Goal: Navigation & Orientation: Go to known website

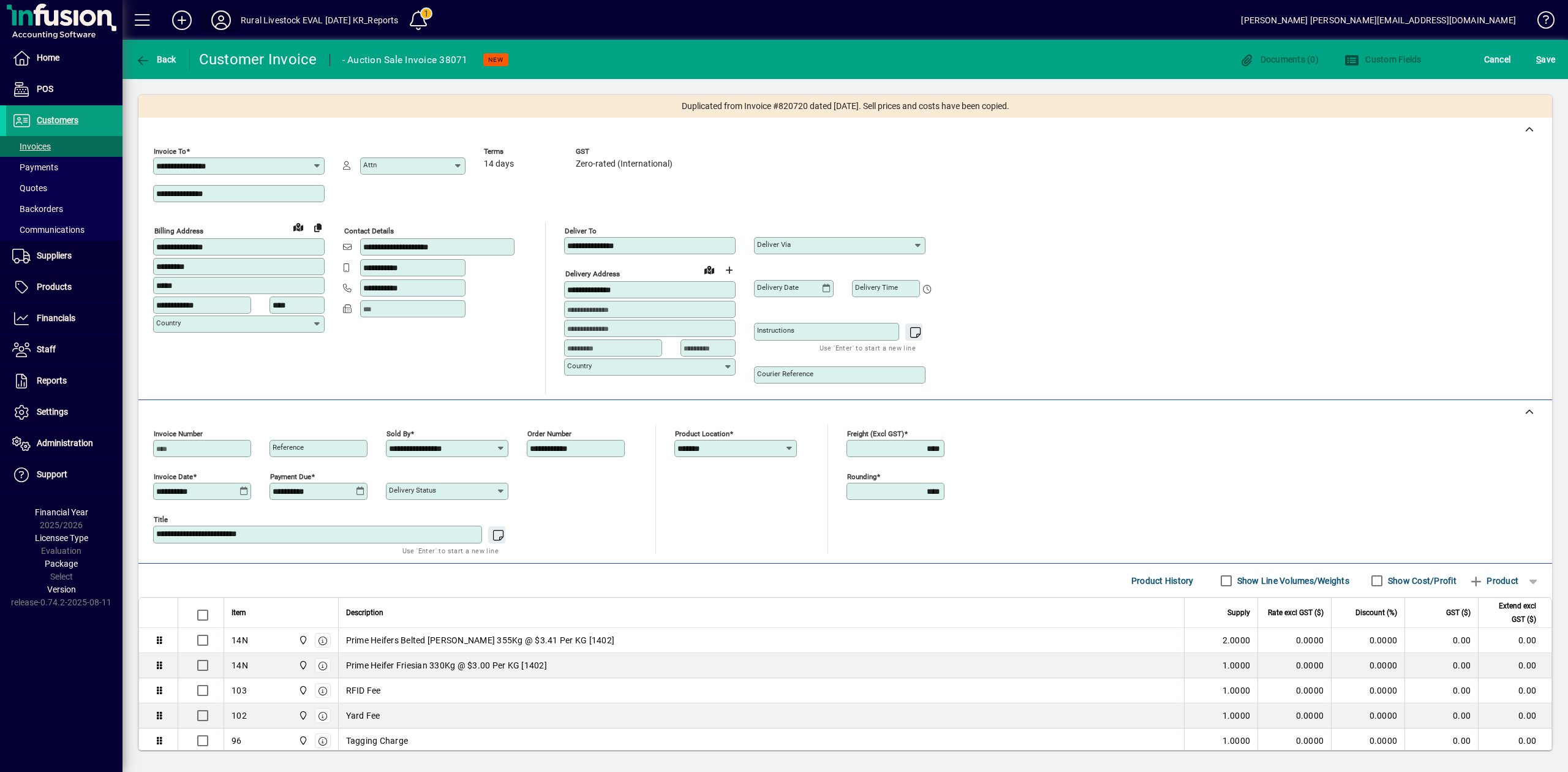
click at [219, 20] on icon at bounding box center [221, 20] width 25 height 20
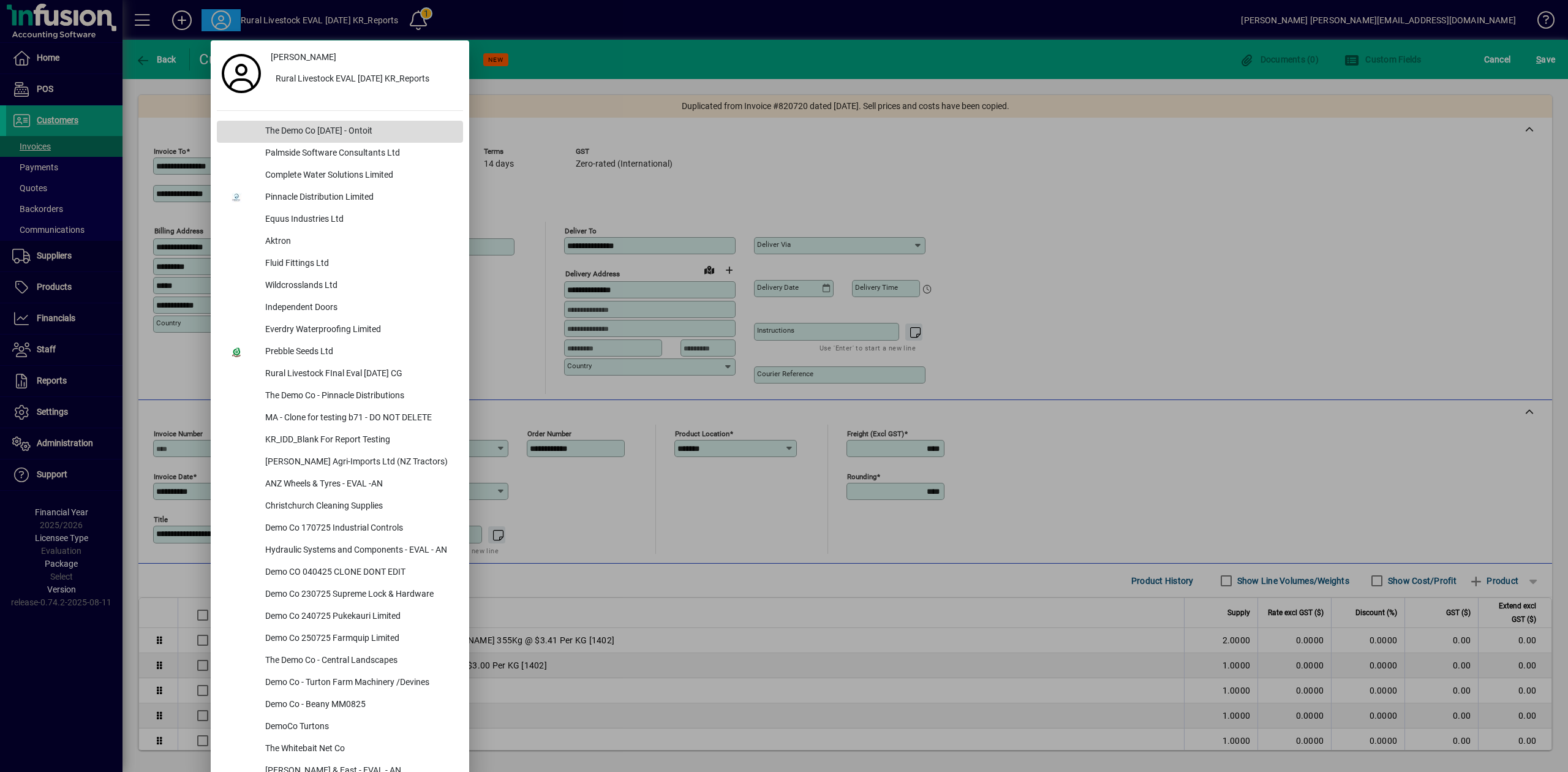
click at [368, 128] on div "The Demo Co [DATE] - Ontoit" at bounding box center [359, 132] width 208 height 22
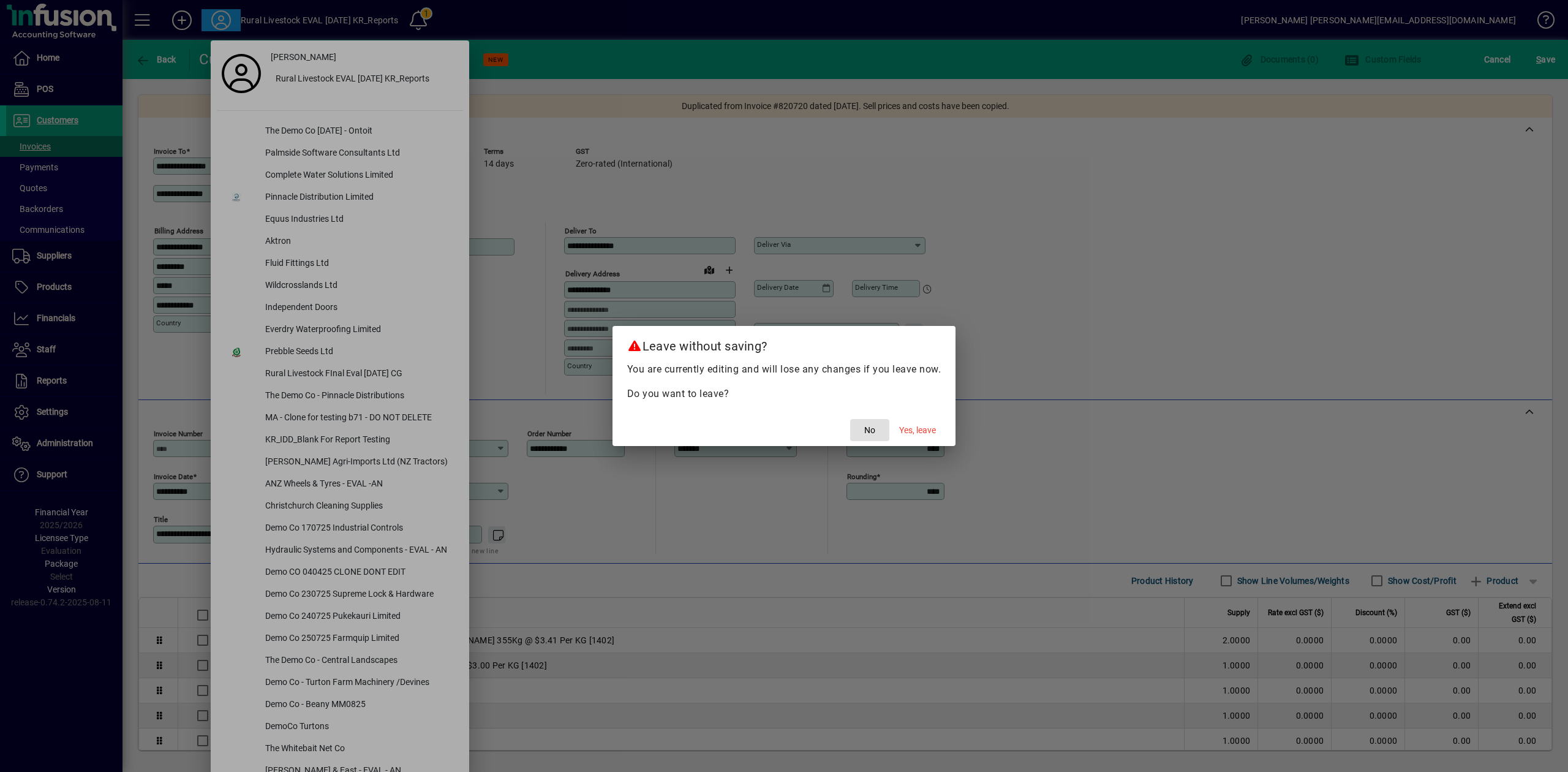
click at [934, 430] on span "Yes, leave" at bounding box center [918, 430] width 37 height 13
